Goal: Task Accomplishment & Management: Complete application form

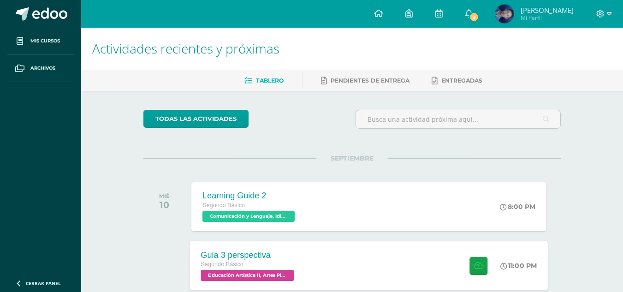
click at [456, 267] on div at bounding box center [476, 265] width 45 height 49
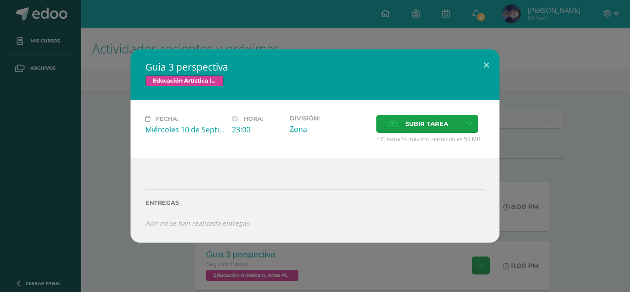
click at [415, 135] on div "Subir tarea" at bounding box center [430, 125] width 108 height 20
click at [421, 126] on span "Subir tarea" at bounding box center [427, 123] width 43 height 17
click at [0, 0] on input "Subir tarea" at bounding box center [0, 0] width 0 height 0
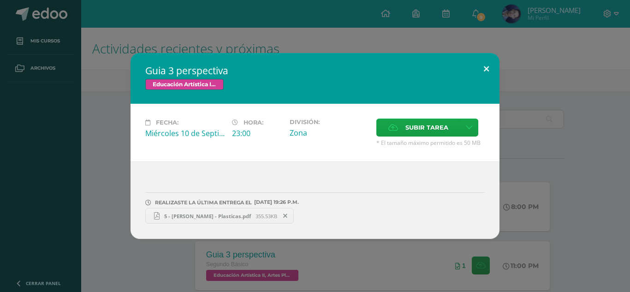
click at [487, 76] on button at bounding box center [486, 68] width 26 height 31
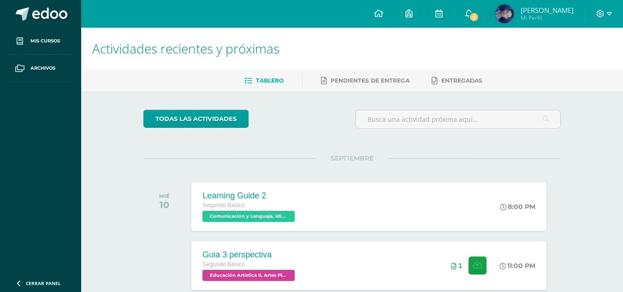
click at [479, 18] on span "9" at bounding box center [474, 17] width 10 height 10
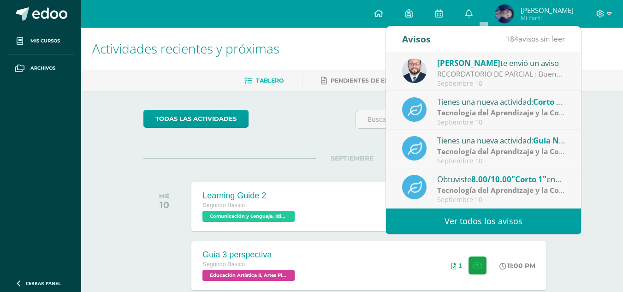
click at [531, 69] on div "RECORDATORIO DE PARCIAL : Buenas tardes Jovenes, se les recuerda que [DATE] hay…" at bounding box center [501, 74] width 128 height 11
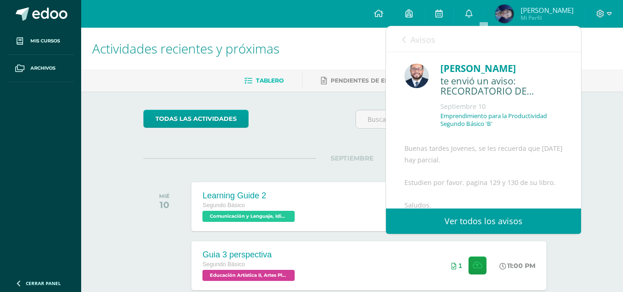
click at [417, 50] on link "Avisos" at bounding box center [418, 39] width 33 height 26
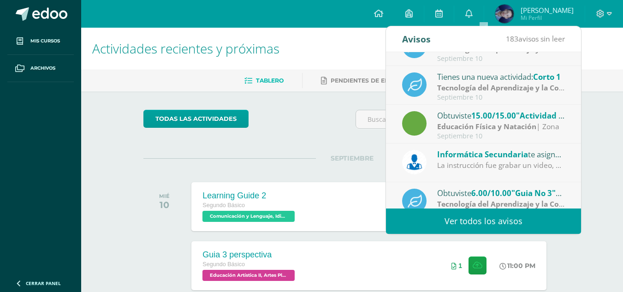
scroll to position [154, 0]
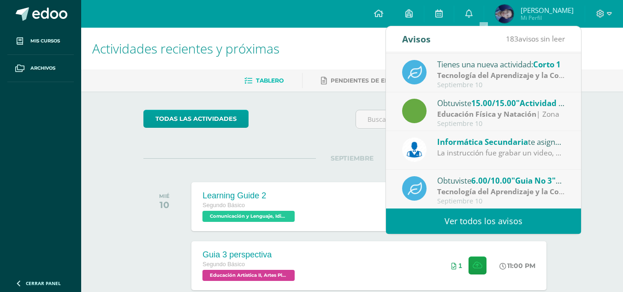
click at [487, 180] on span "6.00/10.00" at bounding box center [491, 180] width 40 height 11
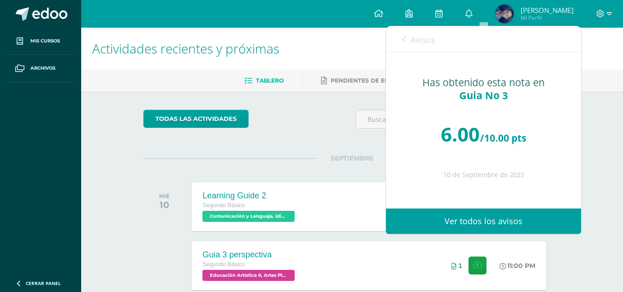
click at [421, 38] on span "Avisos" at bounding box center [423, 39] width 25 height 11
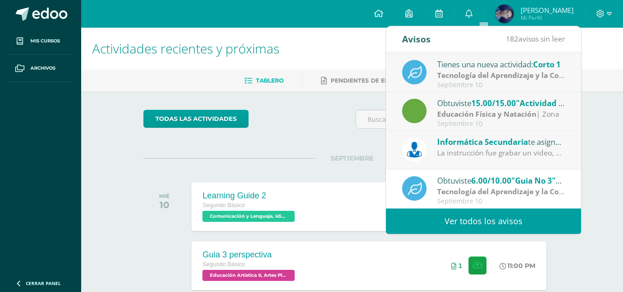
click at [524, 191] on strong "Tecnología del Aprendizaje y la Comunicación (Informática)" at bounding box center [543, 191] width 212 height 10
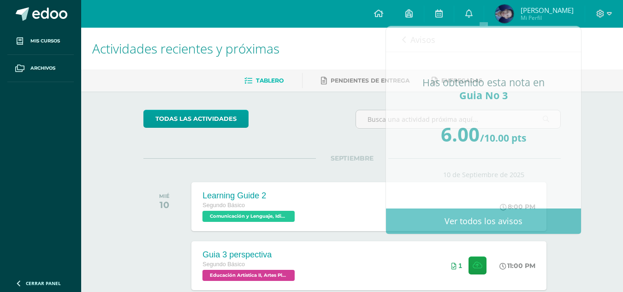
click at [319, 115] on div "todas las Actividades" at bounding box center [352, 123] width 425 height 26
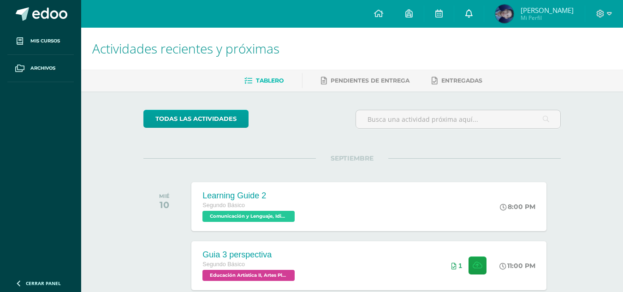
click at [477, 17] on link "0" at bounding box center [469, 14] width 30 height 28
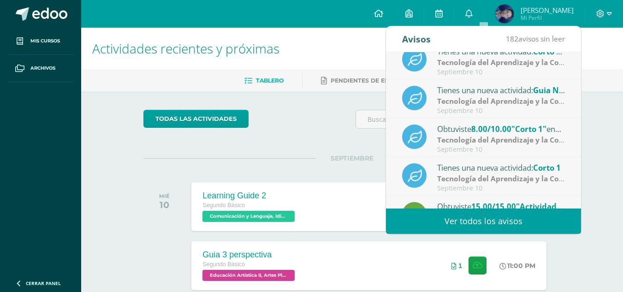
scroll to position [0, 0]
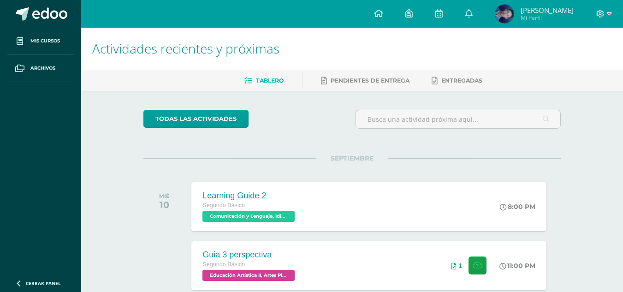
click at [514, 7] on img at bounding box center [504, 14] width 18 height 18
